Goal: Transaction & Acquisition: Purchase product/service

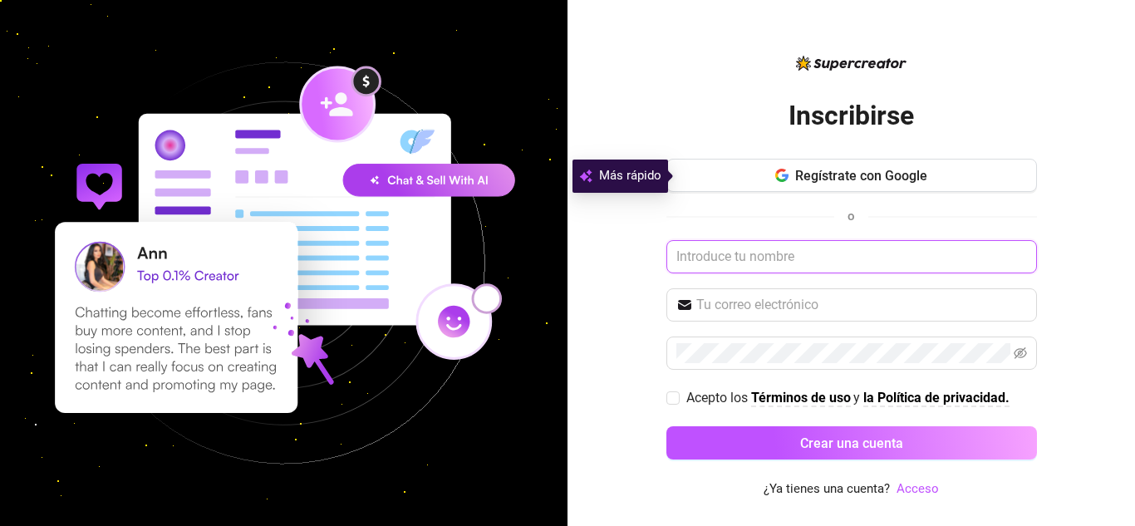
click at [701, 268] on input "text" at bounding box center [851, 256] width 371 height 33
type input "M"
type input "e"
paste input "@"
type input "m"
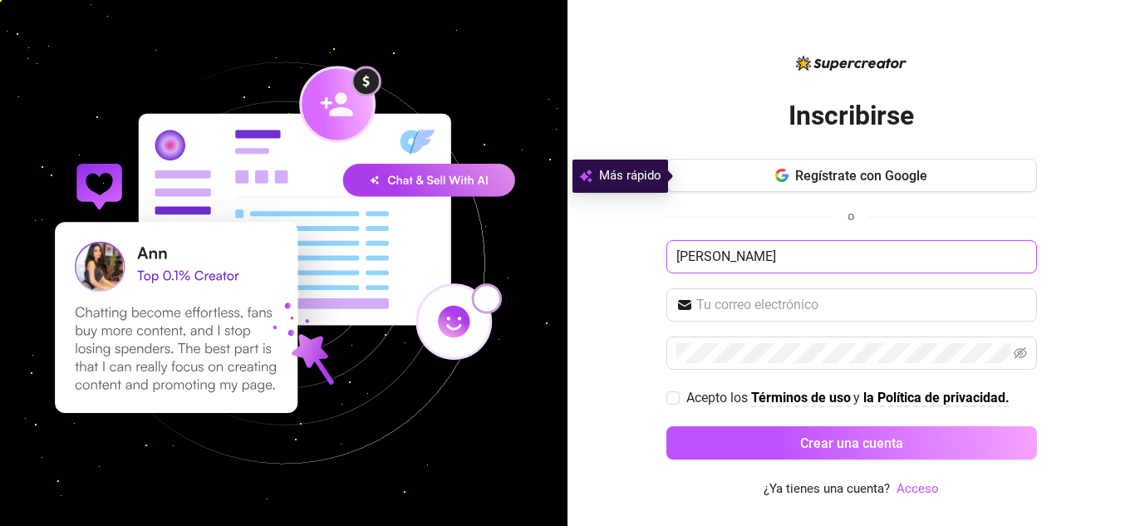
type input "[PERSON_NAME]"
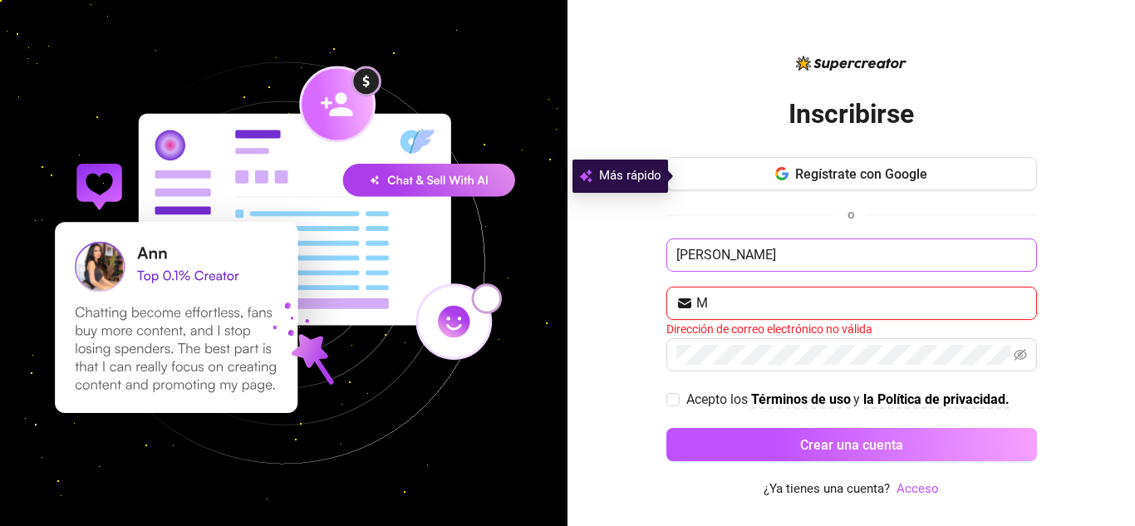
type input "[EMAIL_ADDRESS][DOMAIN_NAME]"
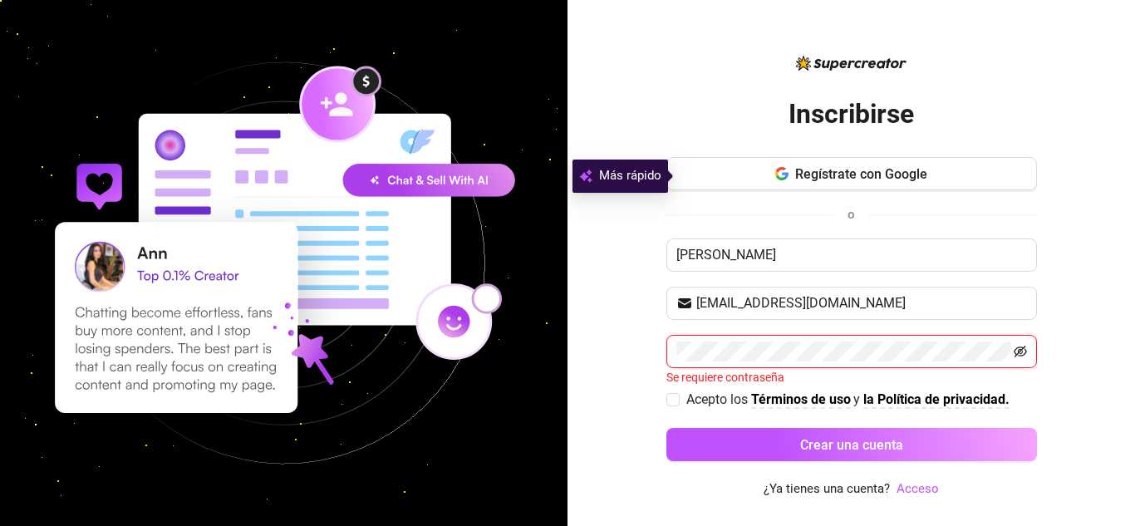
click at [1019, 351] on icon "invisible para los ojos" at bounding box center [1020, 351] width 13 height 13
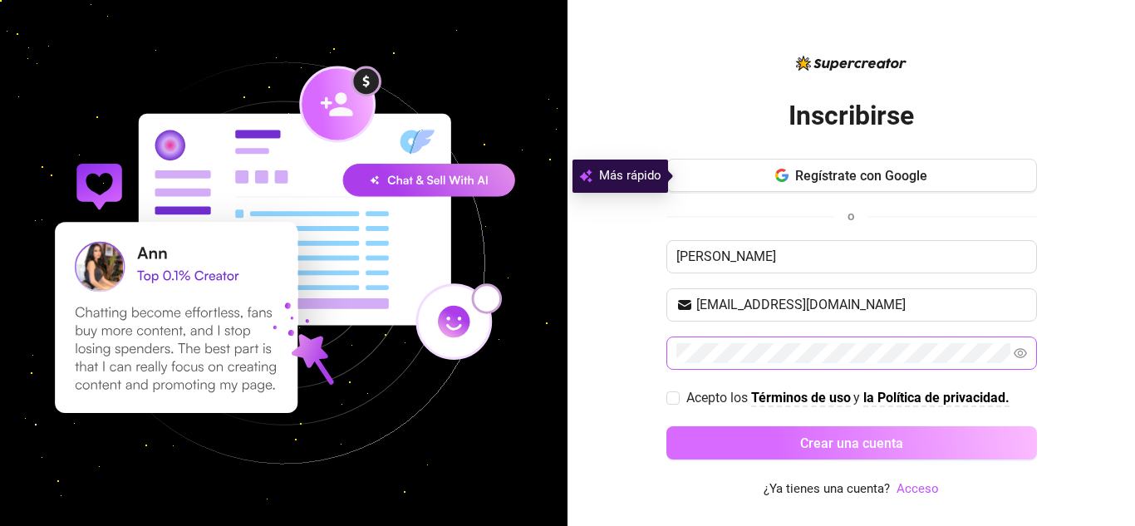
click at [822, 443] on font "Crear una cuenta" at bounding box center [851, 443] width 103 height 16
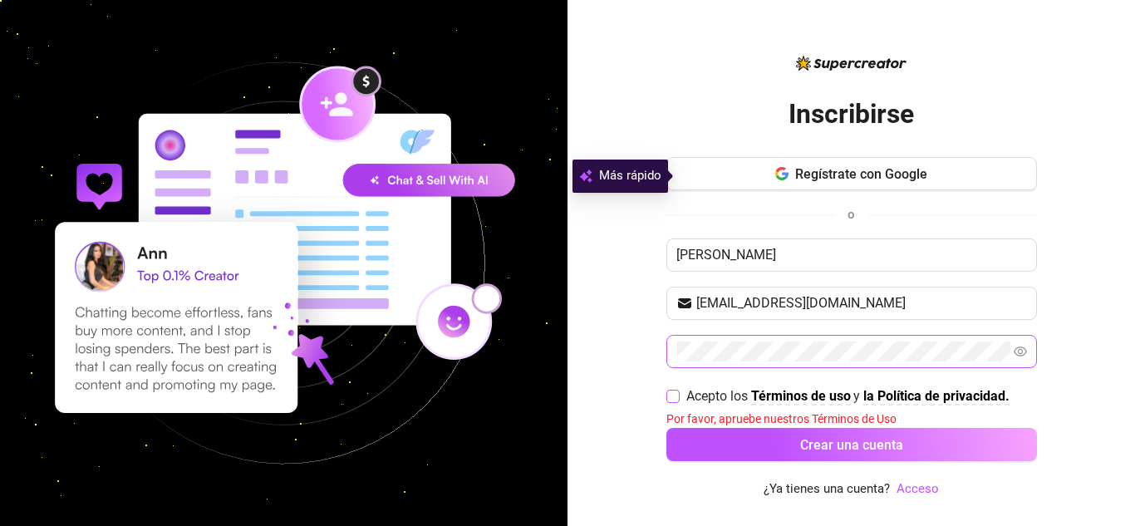
click at [675, 394] on input "Acepto los Términos de uso y la Política de privacidad." at bounding box center [672, 396] width 12 height 12
checkbox input "true"
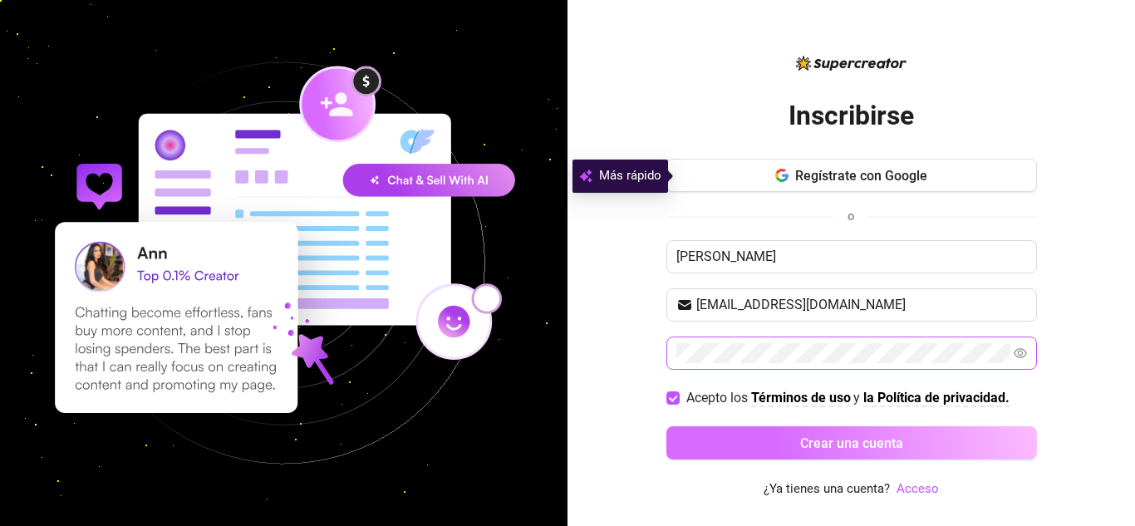
click at [748, 448] on button "Crear una cuenta" at bounding box center [851, 442] width 371 height 33
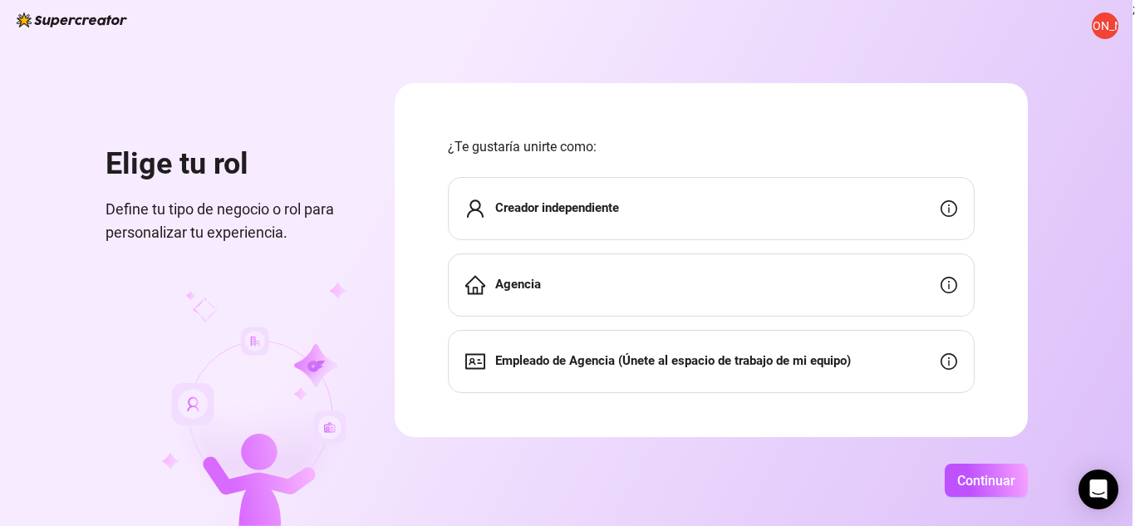
click at [787, 205] on div "Creador independiente" at bounding box center [711, 208] width 527 height 63
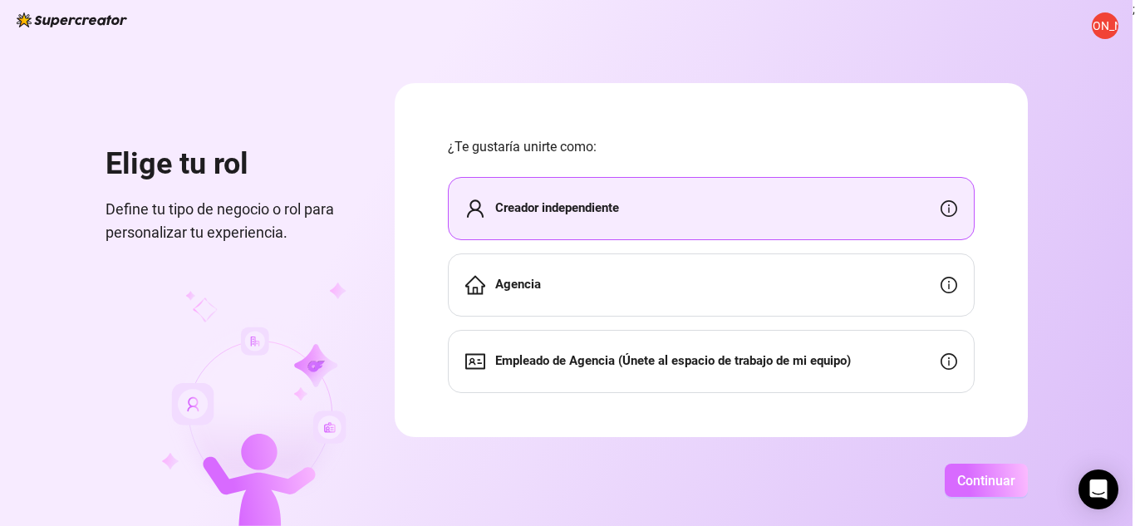
click at [977, 488] on font "Continuar" at bounding box center [986, 481] width 58 height 16
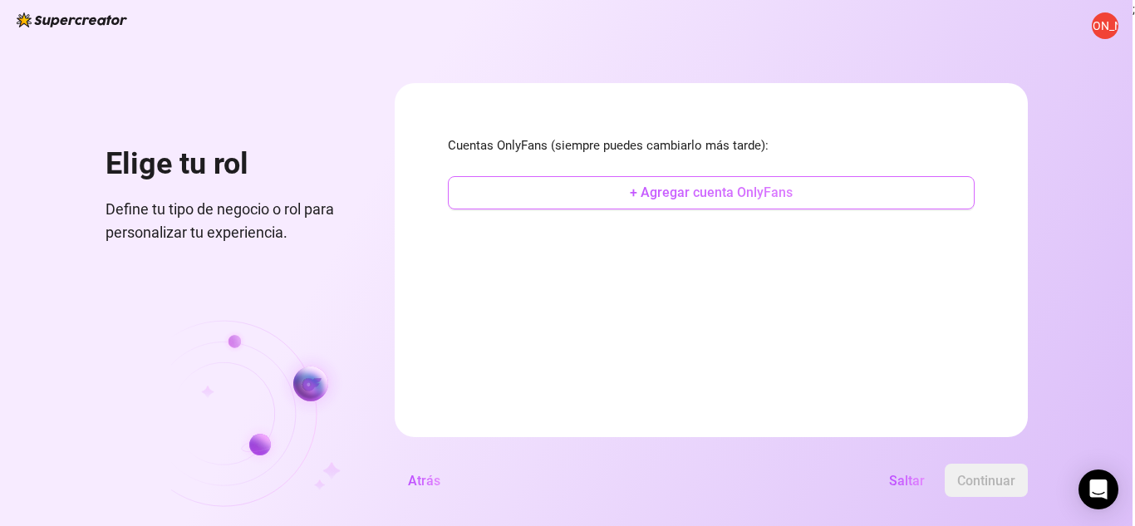
click at [638, 193] on font "+ Agregar cuenta OnlyFans" at bounding box center [711, 192] width 163 height 16
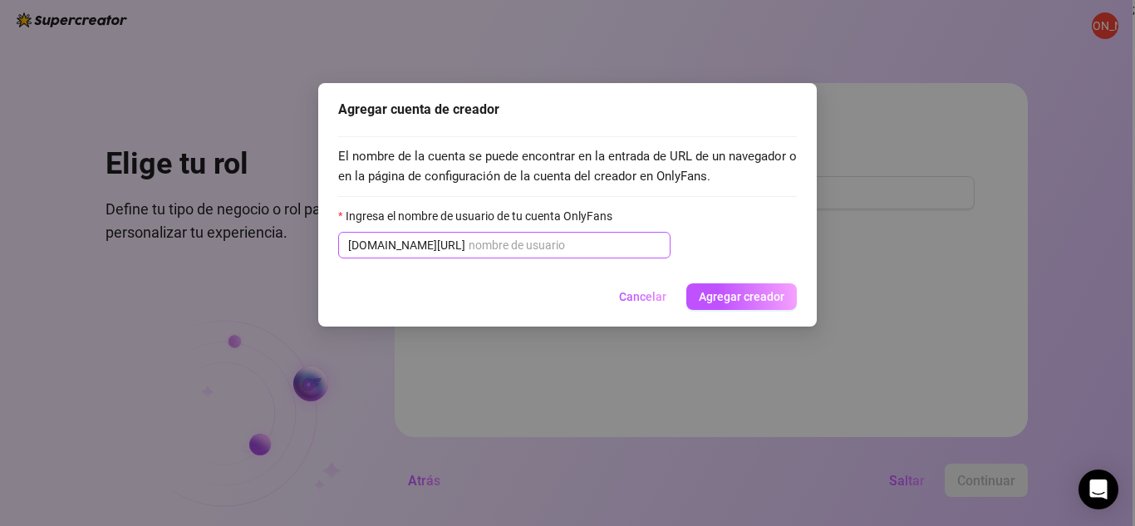
click at [584, 236] on span "[DOMAIN_NAME][URL]" at bounding box center [504, 245] width 332 height 27
type input "m"
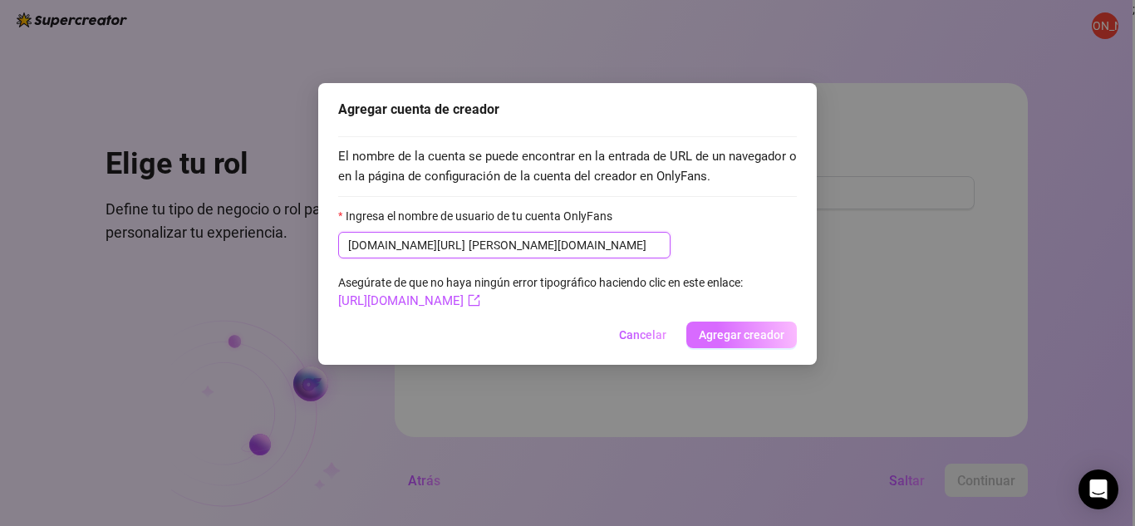
type input "[PERSON_NAME][DOMAIN_NAME]"
click at [754, 338] on font "Agregar creador" at bounding box center [742, 334] width 86 height 13
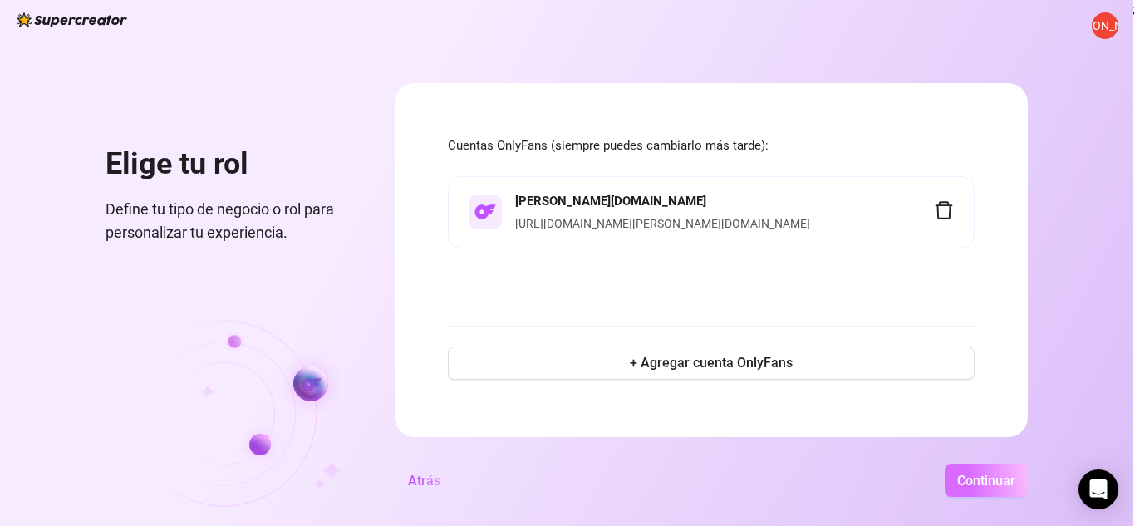
click at [965, 479] on font "Continuar" at bounding box center [986, 481] width 58 height 16
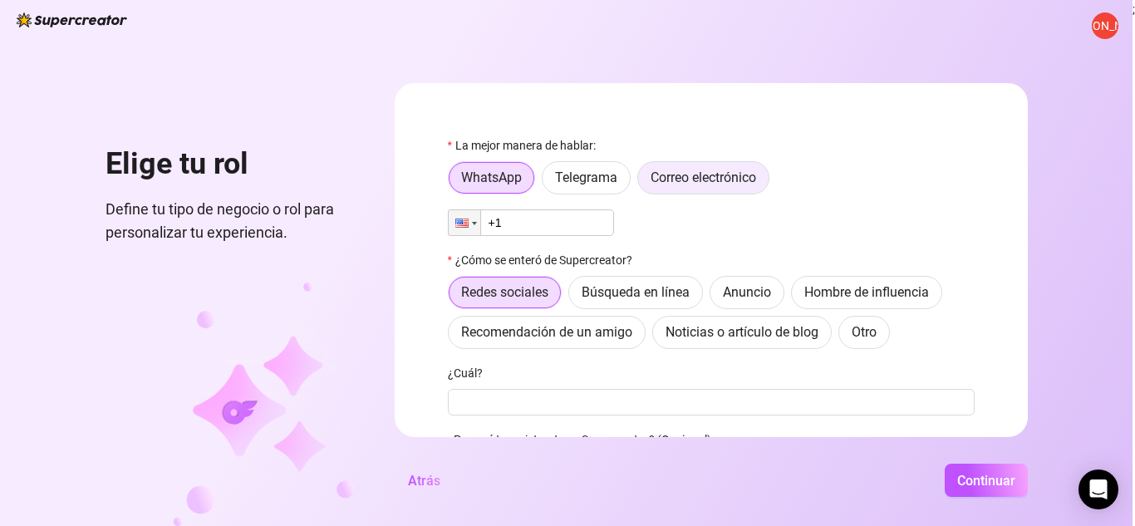
click at [670, 174] on font "Correo electrónico" at bounding box center [704, 177] width 106 height 16
click at [642, 182] on input "Correo electrónico" at bounding box center [642, 182] width 0 height 0
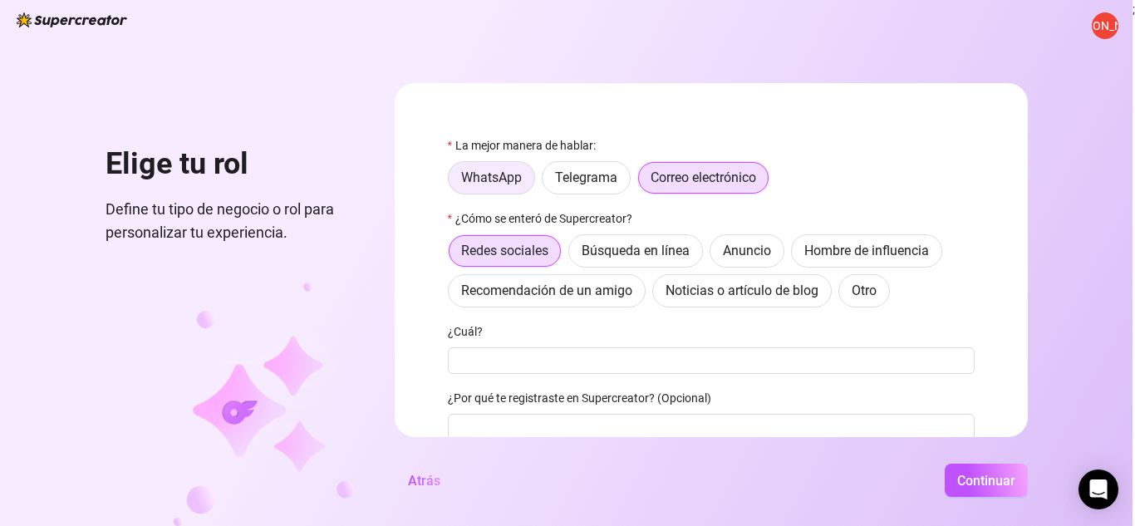
click at [514, 168] on label "WhatsApp" at bounding box center [491, 177] width 87 height 33
click at [453, 182] on input "WhatsApp" at bounding box center [453, 182] width 0 height 0
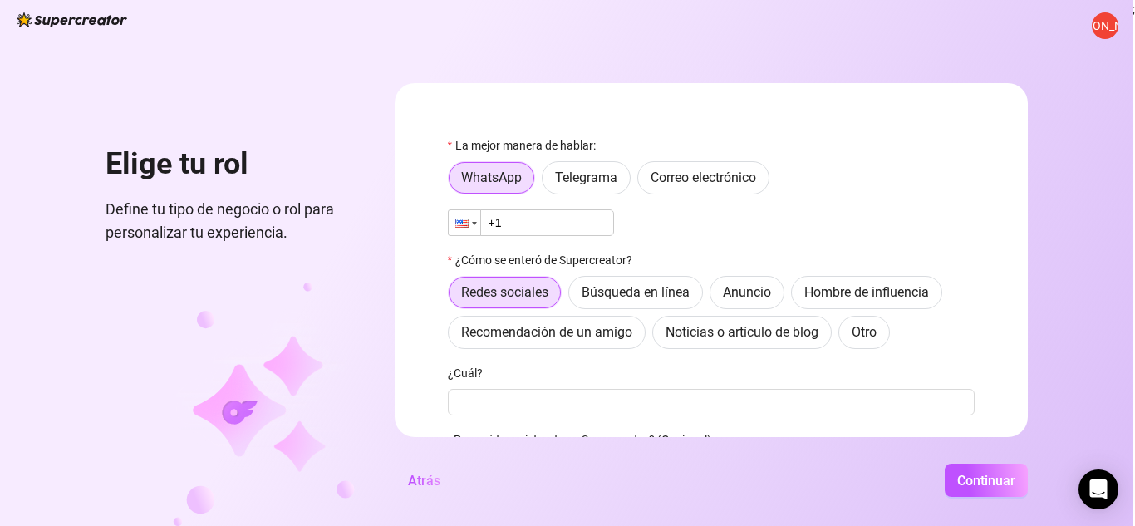
click at [471, 226] on div at bounding box center [465, 222] width 32 height 25
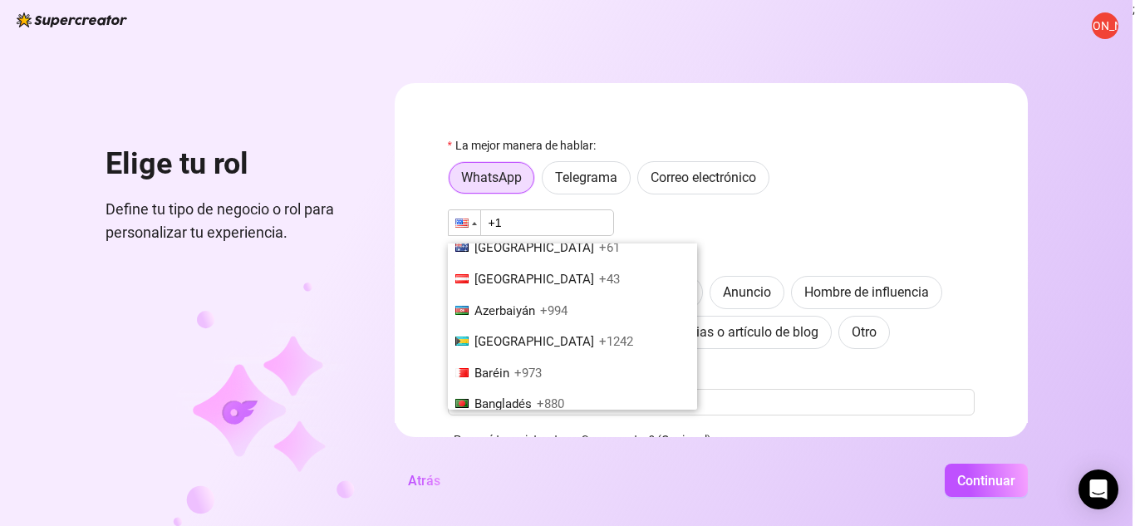
scroll to position [509, 0]
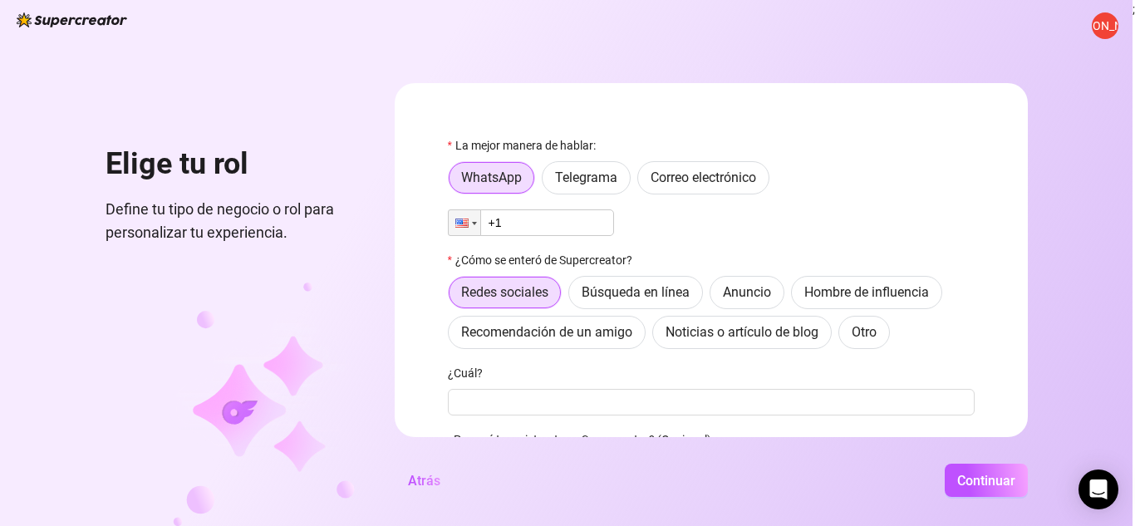
click at [538, 226] on input "+1" at bounding box center [531, 222] width 166 height 27
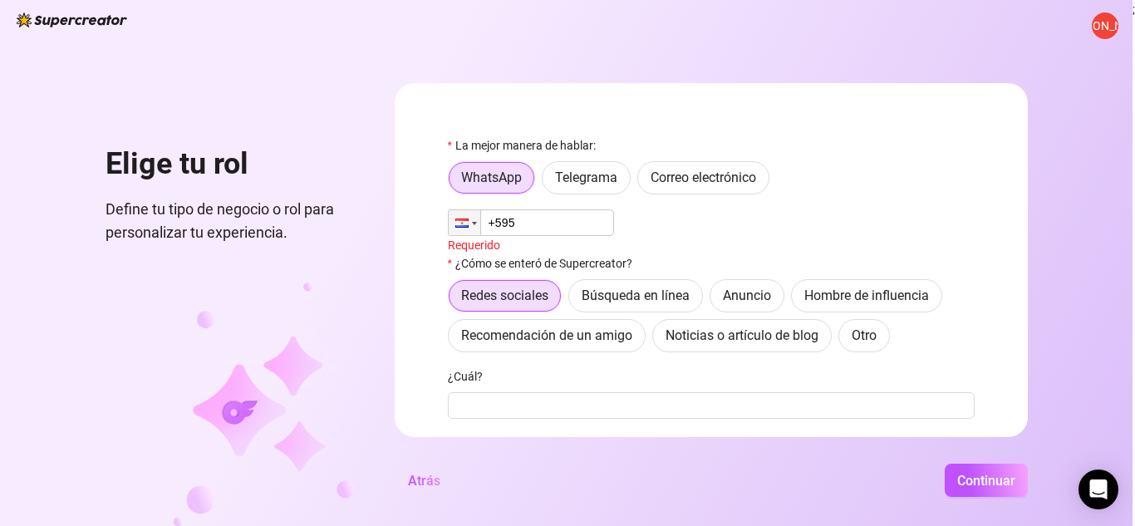
type input "+595"
click at [823, 253] on div "Requerido" at bounding box center [711, 245] width 527 height 18
click at [856, 331] on font "Otro" at bounding box center [864, 335] width 25 height 16
click at [843, 340] on input "Otro" at bounding box center [843, 340] width 0 height 0
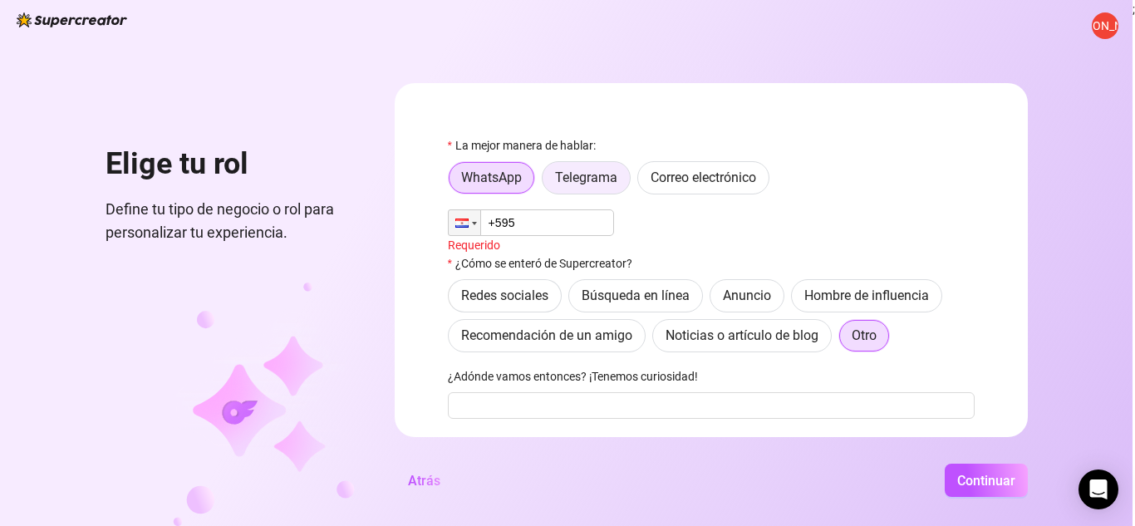
click at [577, 184] on font "Telegrama" at bounding box center [586, 177] width 62 height 16
click at [547, 182] on input "Telegrama" at bounding box center [547, 182] width 0 height 0
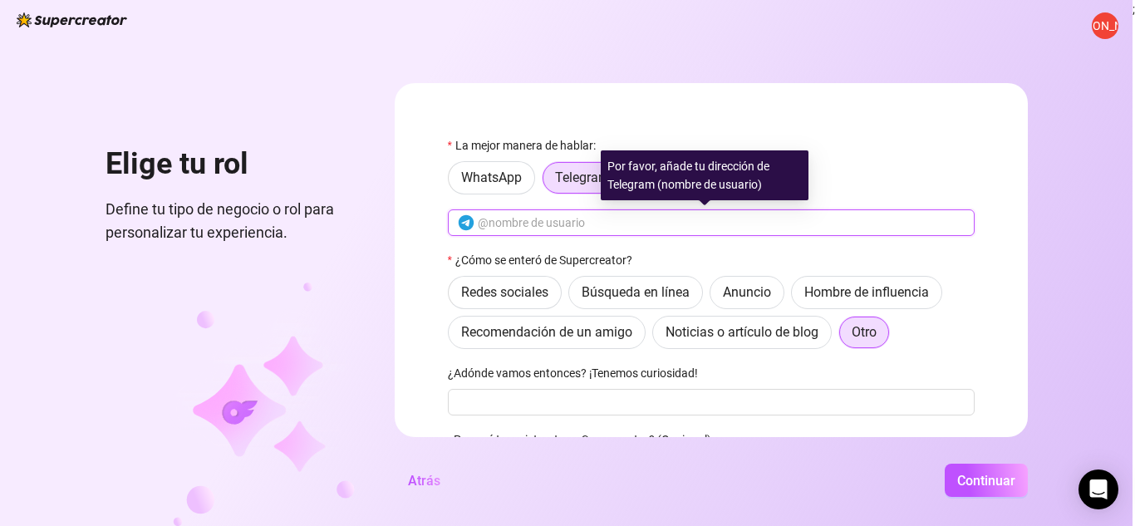
click at [579, 220] on input "text" at bounding box center [721, 223] width 487 height 18
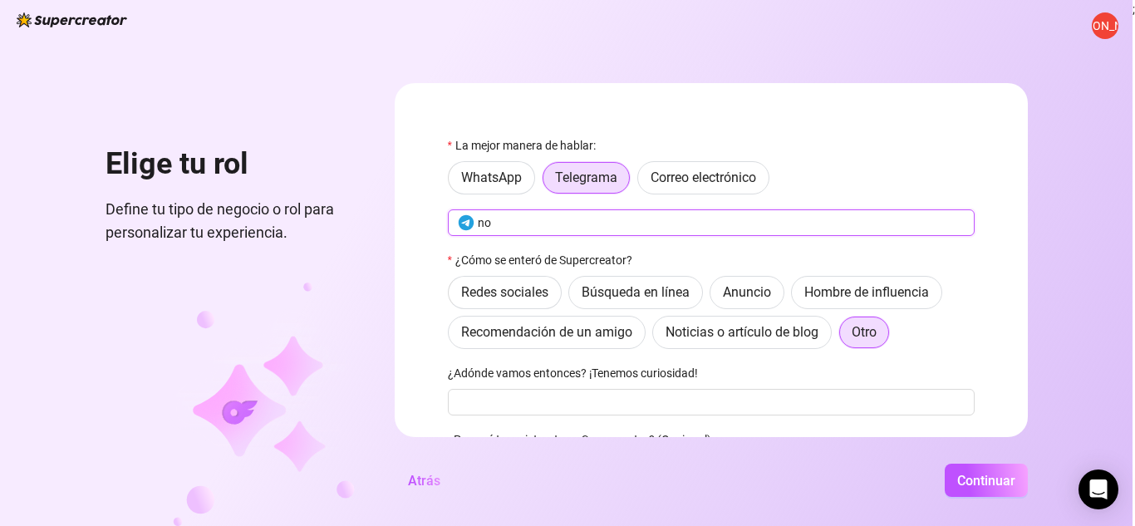
type input "n"
type input "Guillermopay02"
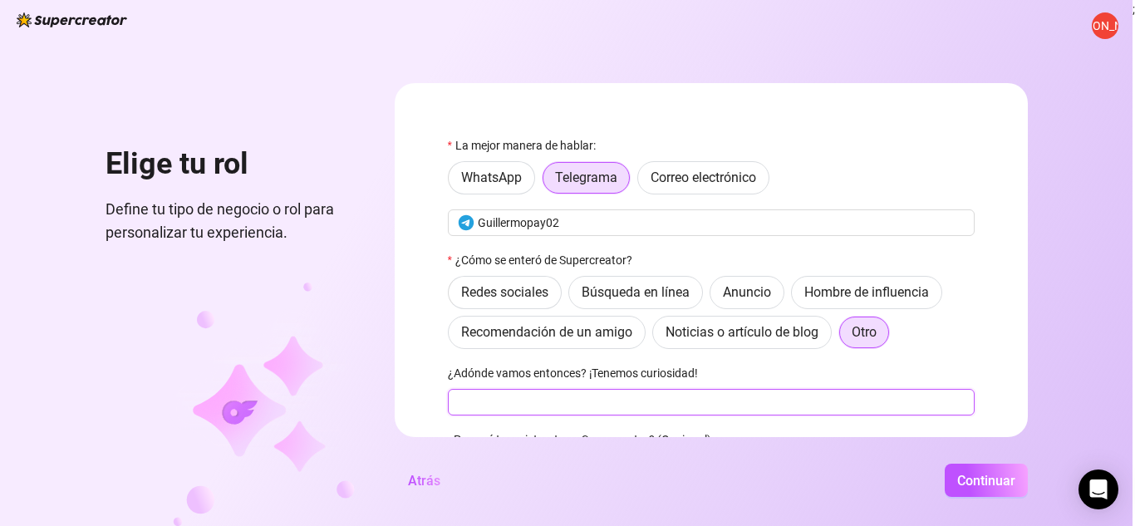
click at [631, 400] on input "¿Adónde vamos entonces? ¡Tenemos curiosidad!" at bounding box center [711, 402] width 527 height 27
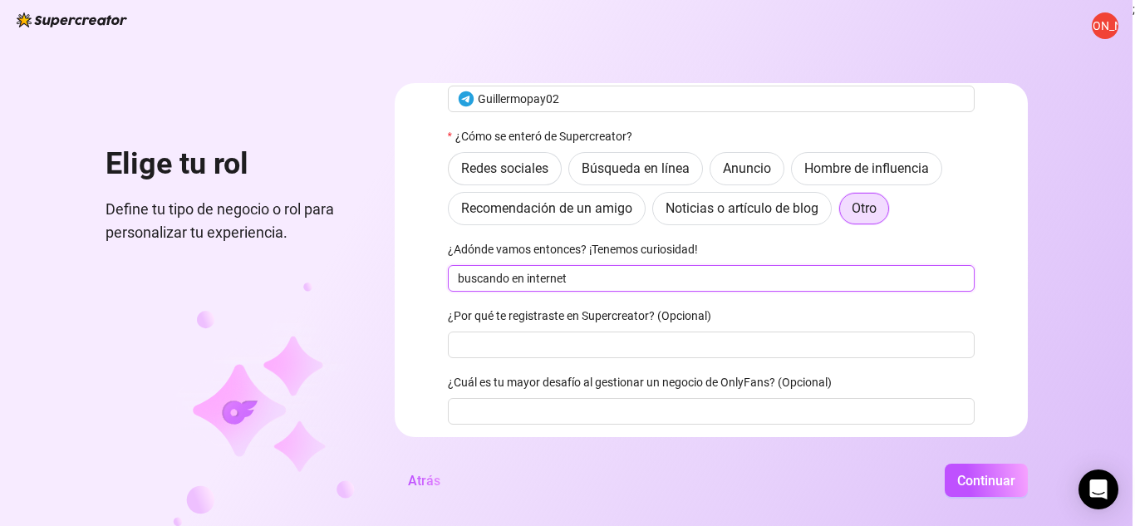
scroll to position [181, 0]
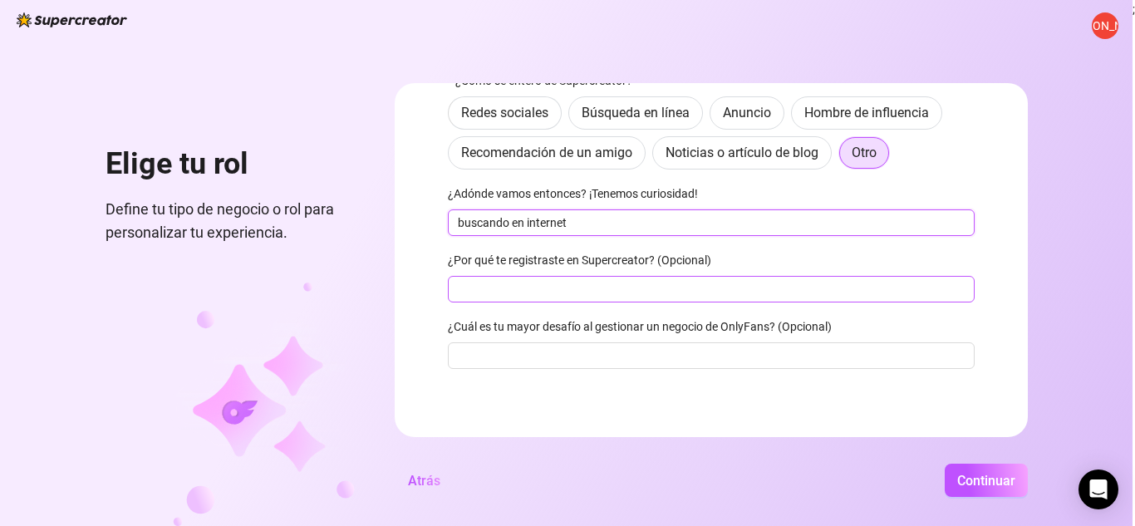
type input "buscando en internet"
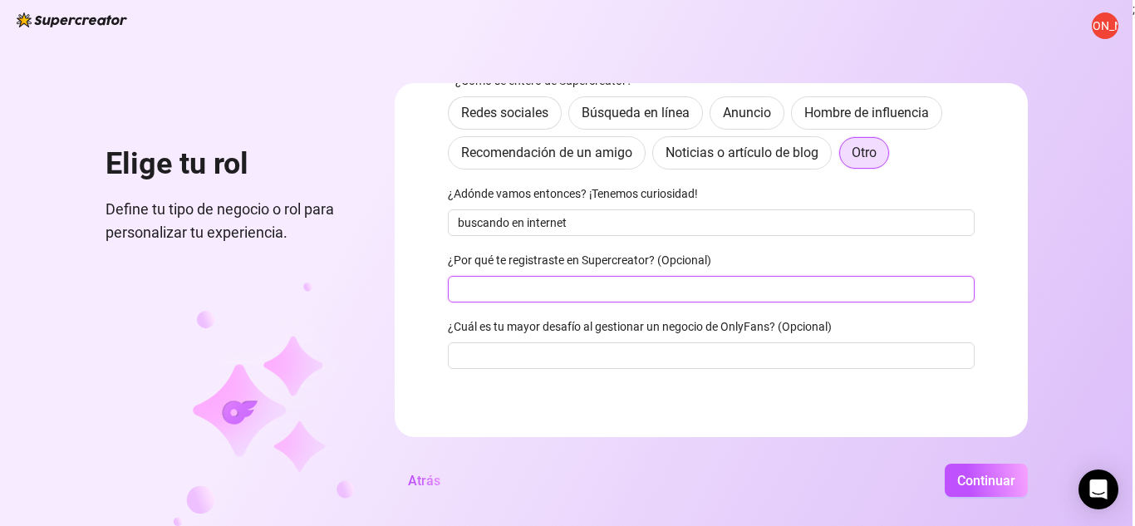
click at [631, 294] on input "¿Por qué te registraste en Supercreator? (Opcional)" at bounding box center [711, 289] width 527 height 27
click at [963, 478] on font "Continuar" at bounding box center [986, 481] width 58 height 16
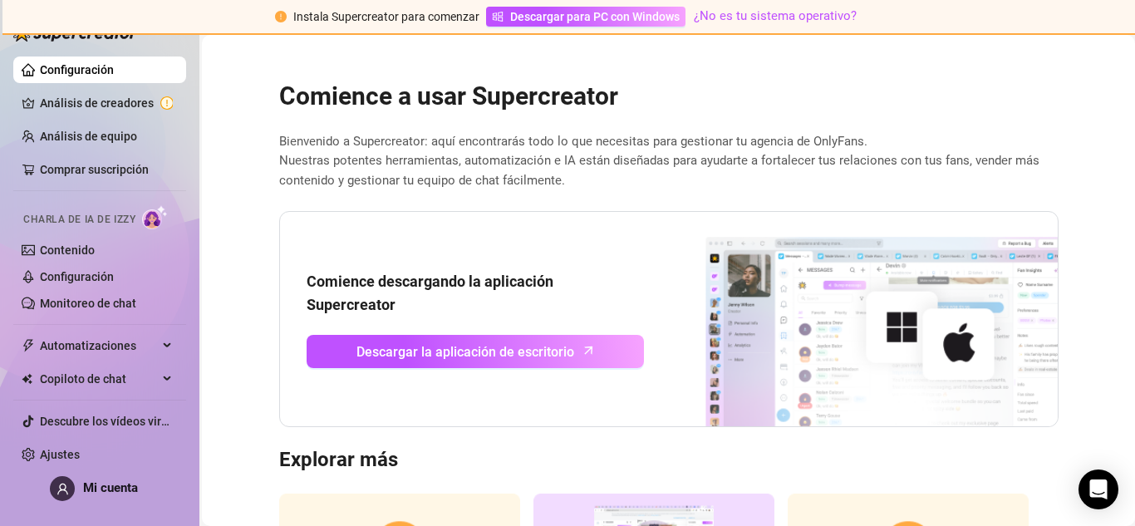
drag, startPoint x: 168, startPoint y: 208, endPoint x: 144, endPoint y: 231, distance: 33.5
click at [116, 167] on link "Comprar suscripción" at bounding box center [94, 169] width 109 height 13
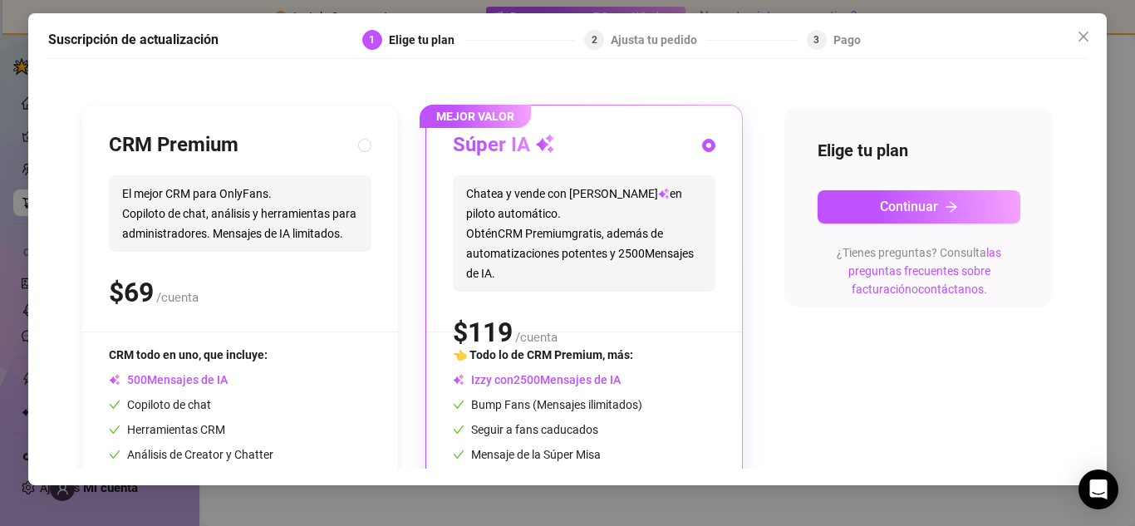
scroll to position [142, 0]
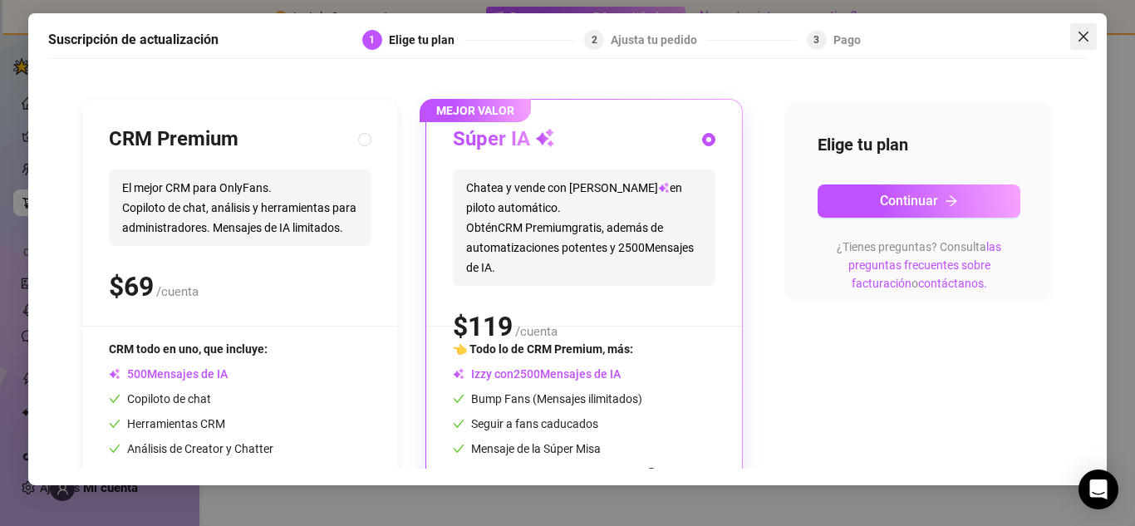
click at [1079, 44] on button "Cerca" at bounding box center [1083, 36] width 27 height 27
